Goal: Transaction & Acquisition: Purchase product/service

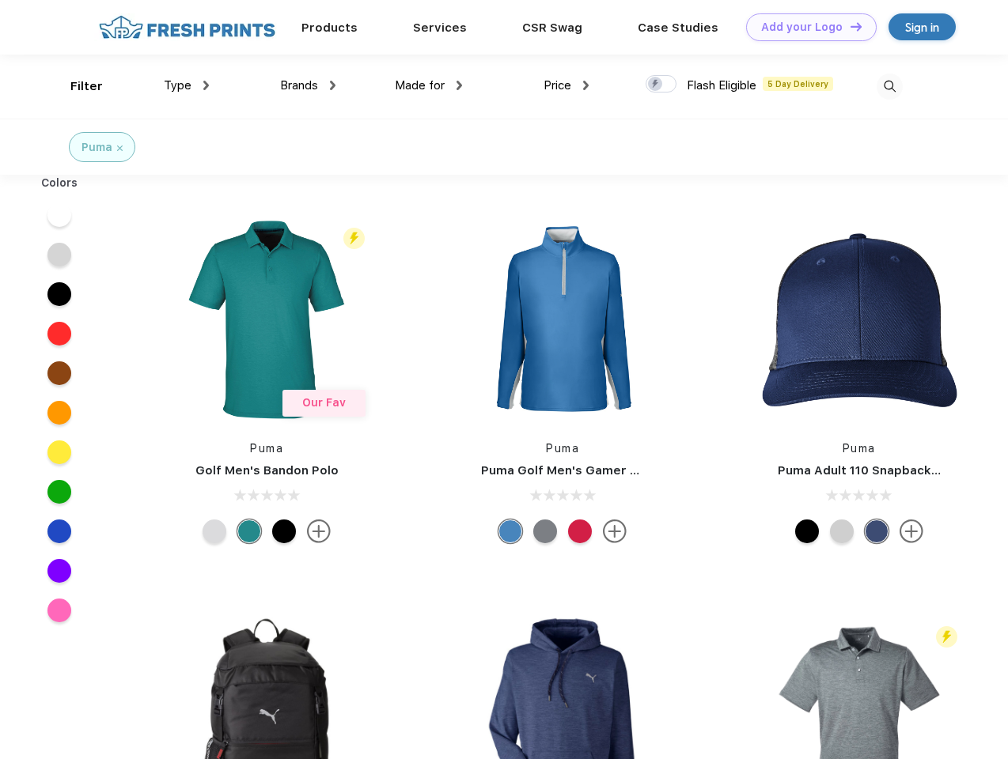
click at [805, 27] on link "Add your Logo Design Tool" at bounding box center [811, 27] width 131 height 28
click at [0, 0] on div "Design Tool" at bounding box center [0, 0] width 0 height 0
click at [849, 26] on link "Add your Logo Design Tool" at bounding box center [811, 27] width 131 height 28
click at [76, 86] on div "Filter" at bounding box center [86, 87] width 32 height 18
click at [187, 85] on span "Type" at bounding box center [178, 85] width 28 height 14
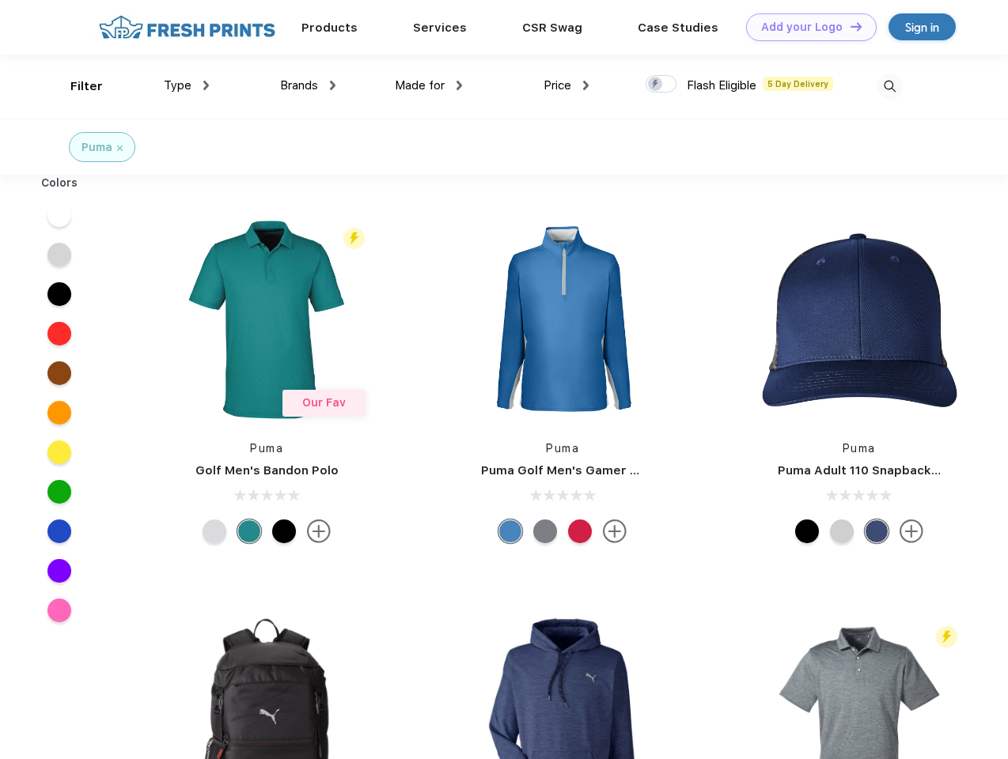
click at [308, 85] on span "Brands" at bounding box center [299, 85] width 38 height 14
click at [429, 85] on span "Made for" at bounding box center [420, 85] width 50 height 14
click at [566, 85] on span "Price" at bounding box center [557, 85] width 28 height 14
click at [661, 85] on div at bounding box center [661, 83] width 31 height 17
click at [656, 85] on input "checkbox" at bounding box center [651, 79] width 10 height 10
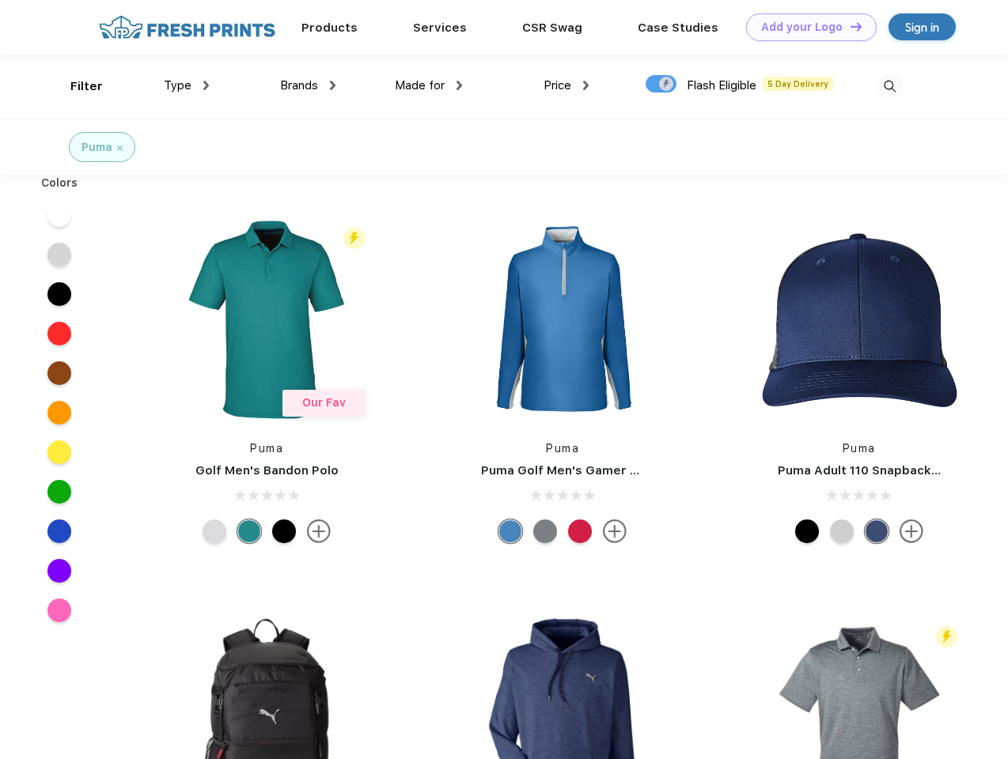
click at [889, 86] on img at bounding box center [890, 87] width 26 height 26
